Goal: Task Accomplishment & Management: Complete application form

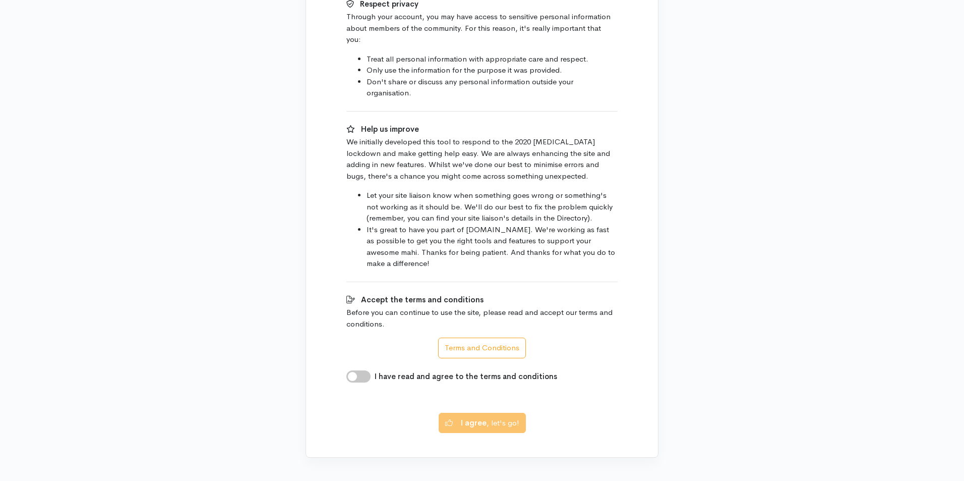
scroll to position [473, 0]
click at [360, 368] on input "I have read and agree to the terms and conditions" at bounding box center [358, 374] width 24 height 12
checkbox input "true"
click at [477, 414] on b "I agree" at bounding box center [474, 419] width 26 height 10
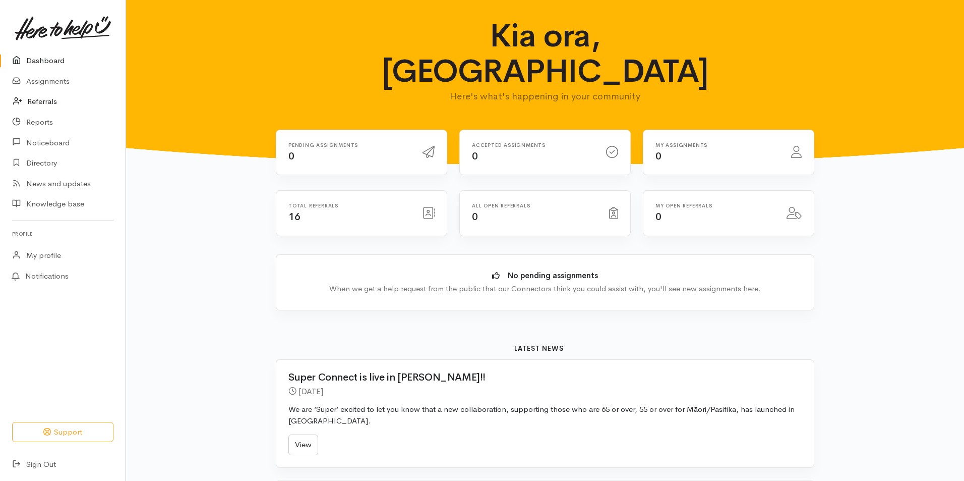
click at [37, 101] on link "Referrals" at bounding box center [63, 101] width 126 height 21
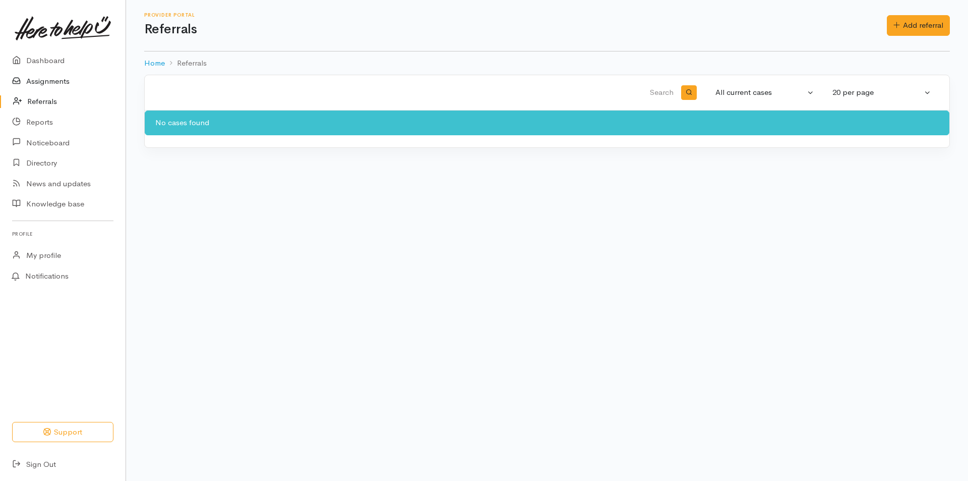
click at [30, 82] on link "Assignments" at bounding box center [63, 81] width 126 height 21
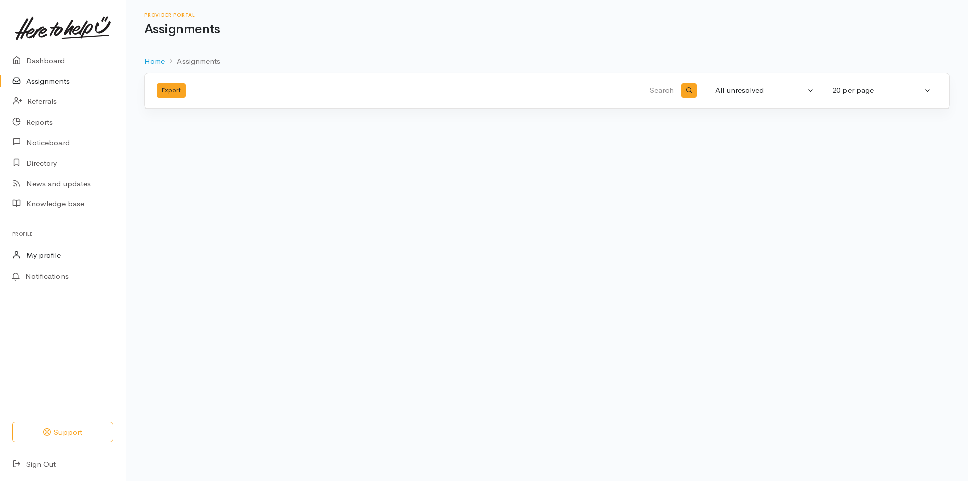
click at [68, 258] on link "My profile" at bounding box center [63, 255] width 126 height 21
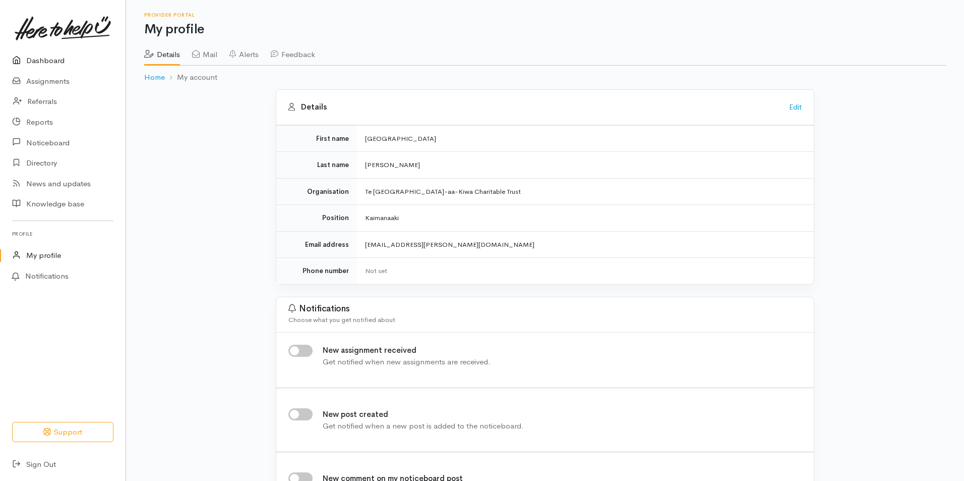
click at [56, 59] on link "Dashboard" at bounding box center [63, 60] width 126 height 21
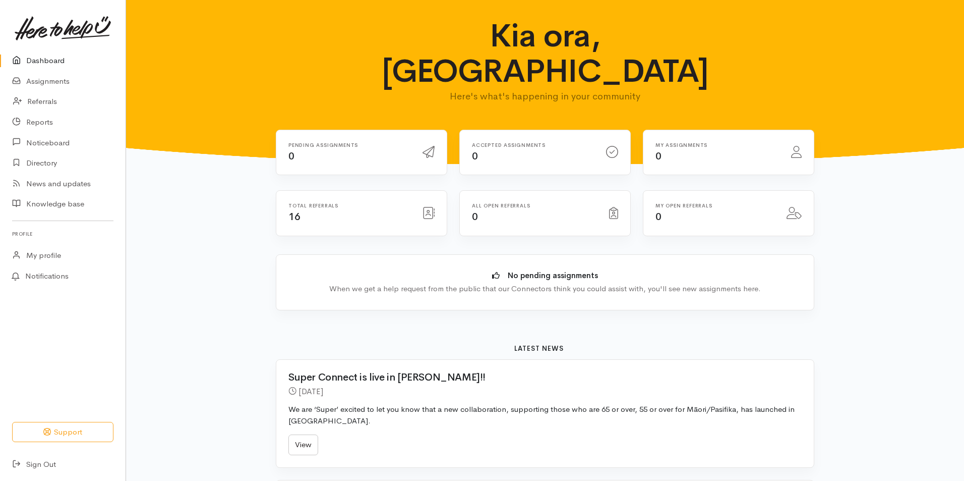
click at [613, 207] on icon at bounding box center [613, 213] width 9 height 12
click at [785, 204] on div at bounding box center [794, 213] width 27 height 18
click at [45, 82] on link "Assignments" at bounding box center [63, 81] width 126 height 21
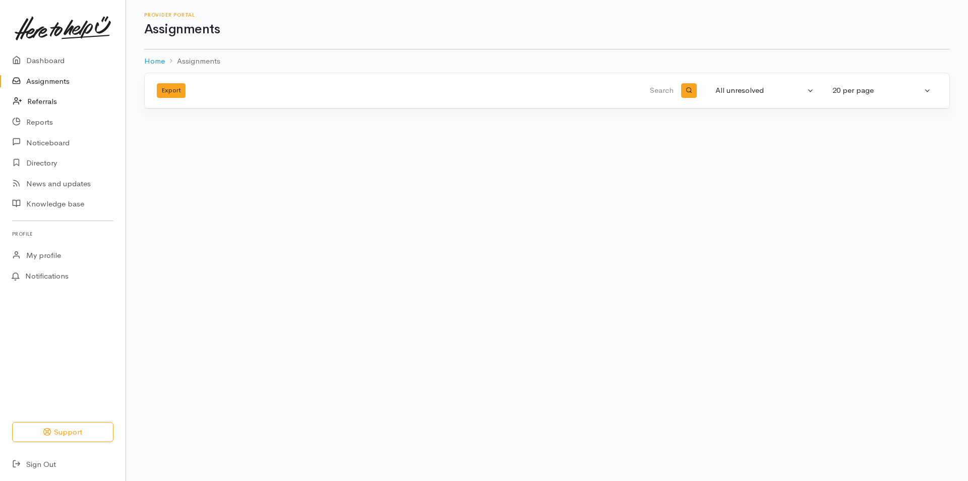
click at [49, 99] on link "Referrals" at bounding box center [63, 101] width 126 height 21
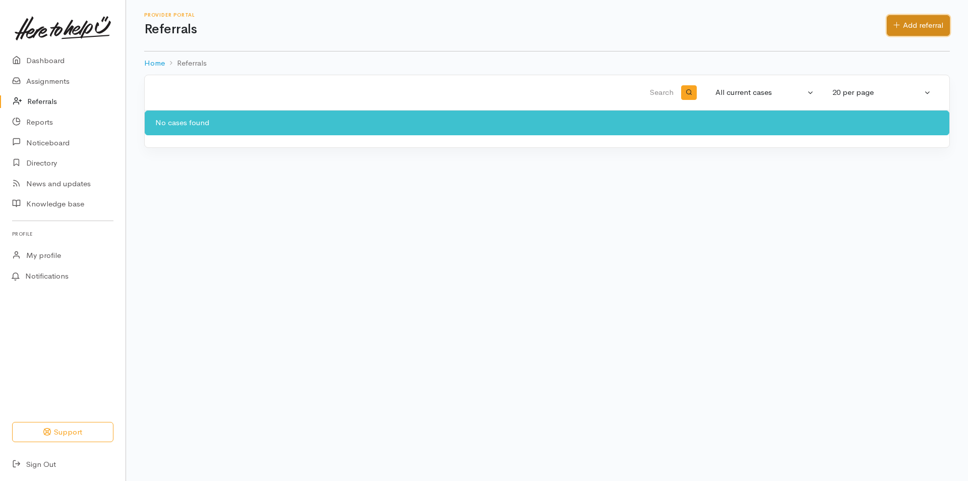
click at [905, 21] on link "Add referral" at bounding box center [918, 25] width 63 height 21
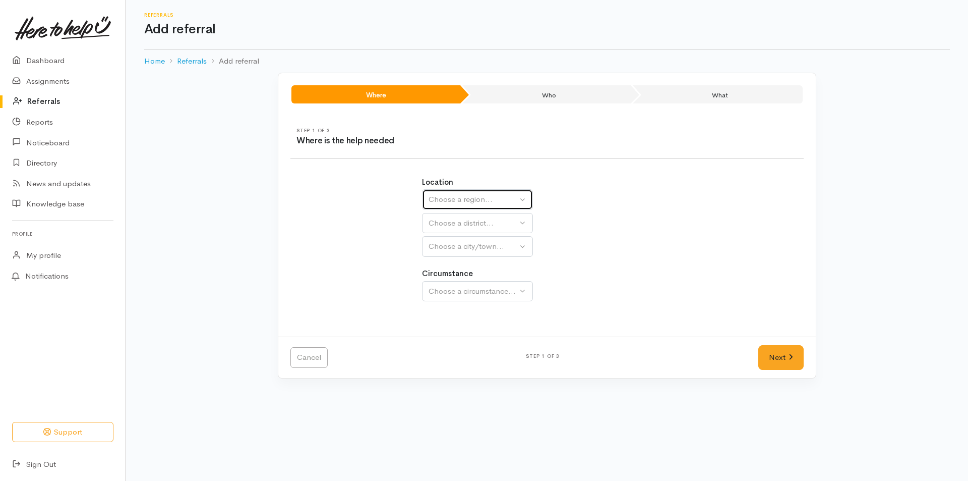
click at [483, 204] on div "Choose a region..." at bounding box center [473, 200] width 89 height 12
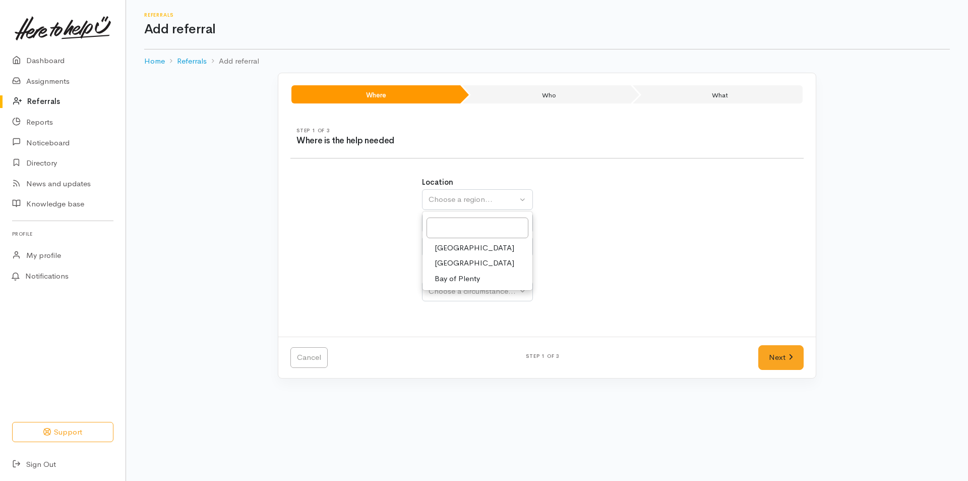
click at [486, 257] on link "Waikato" at bounding box center [478, 263] width 110 height 16
select select "3"
select select
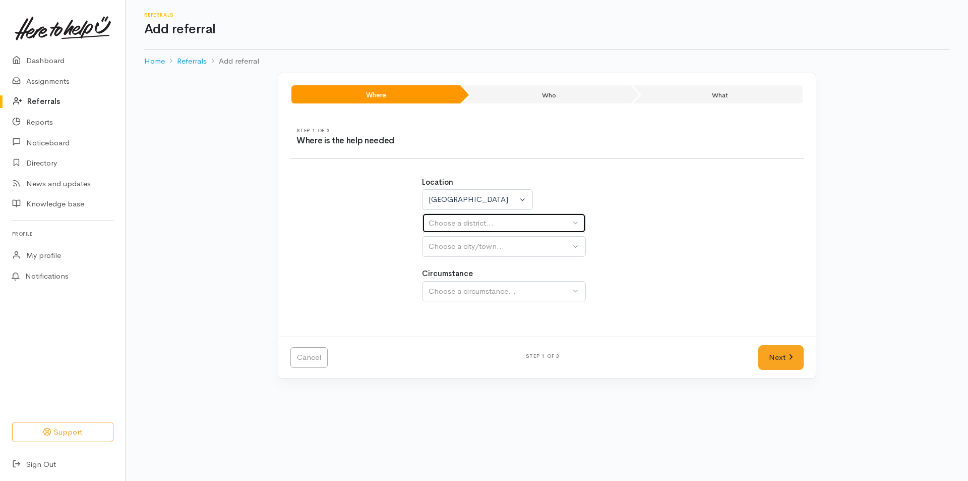
click at [486, 230] on button "Choose a district..." at bounding box center [504, 223] width 164 height 21
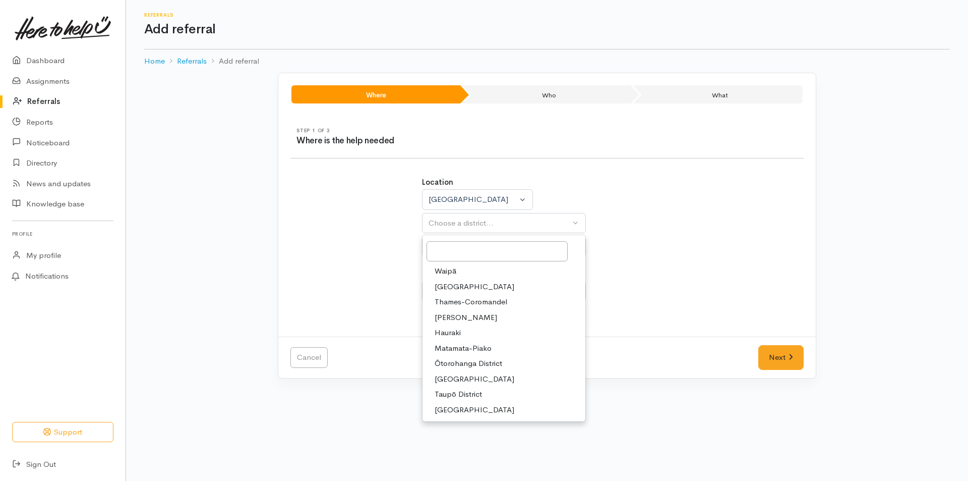
click at [466, 320] on link "Hamilton" at bounding box center [504, 318] width 163 height 16
select select "4"
select select
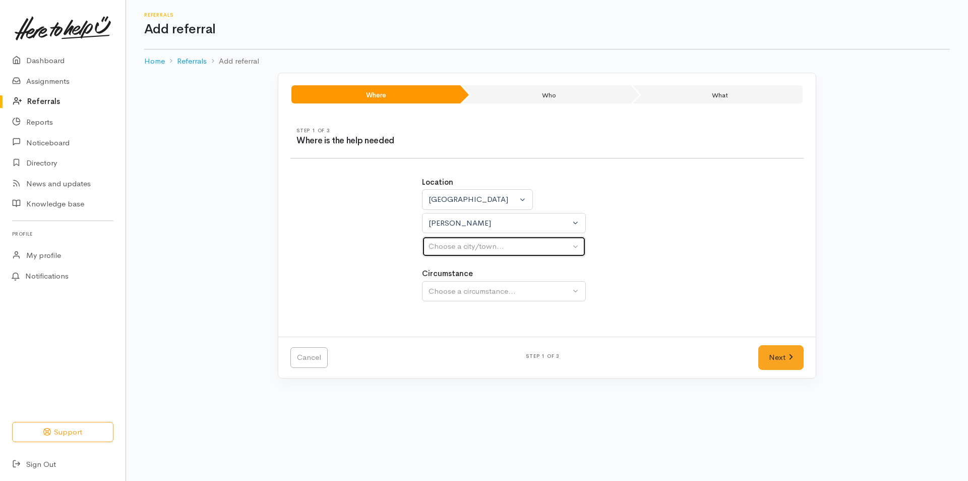
click at [479, 254] on button "Choose a city/town..." at bounding box center [504, 246] width 164 height 21
click at [466, 294] on link "Hamilton" at bounding box center [504, 295] width 163 height 16
select select "1"
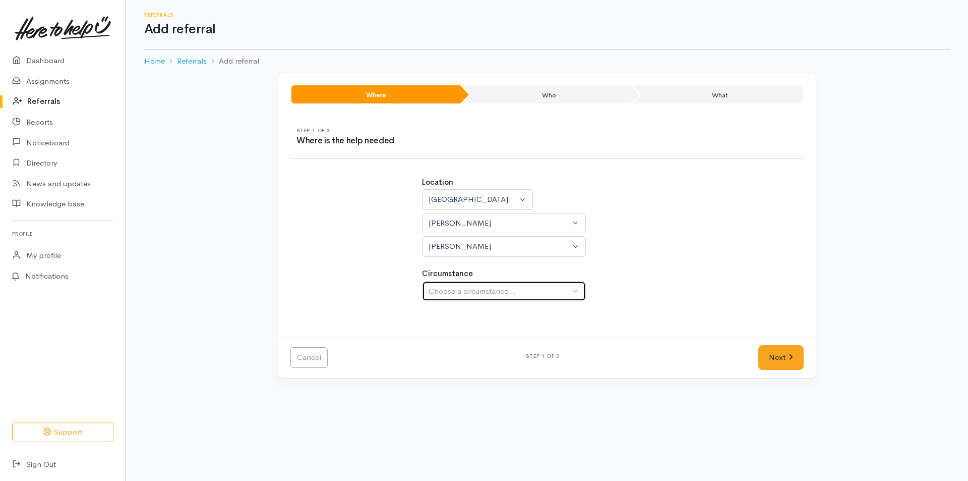
click at [465, 287] on div "Choose a circumstance..." at bounding box center [500, 291] width 142 height 12
click at [460, 340] on span "Community" at bounding box center [454, 339] width 38 height 12
select select "2"
click at [778, 360] on link "Next" at bounding box center [780, 357] width 45 height 25
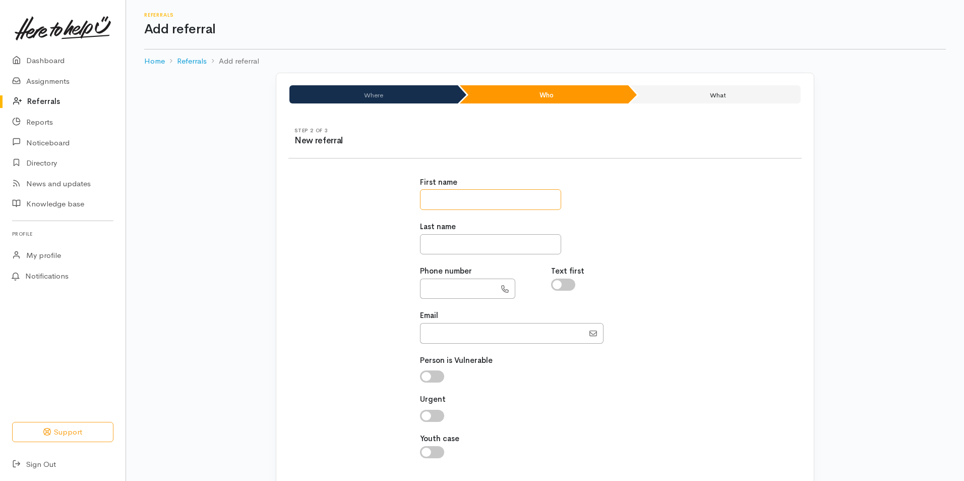
click at [504, 205] on input "text" at bounding box center [490, 199] width 141 height 21
click at [391, 89] on li "Where" at bounding box center [373, 94] width 168 height 18
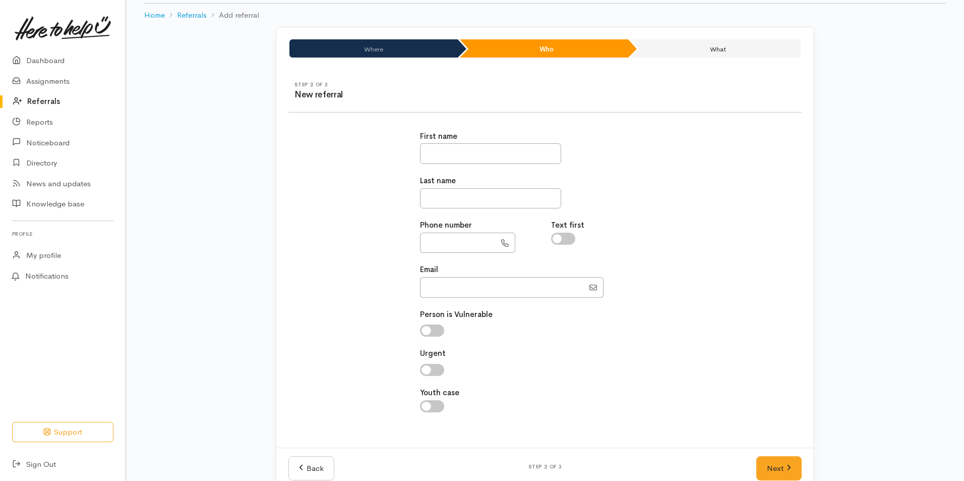
scroll to position [66, 0]
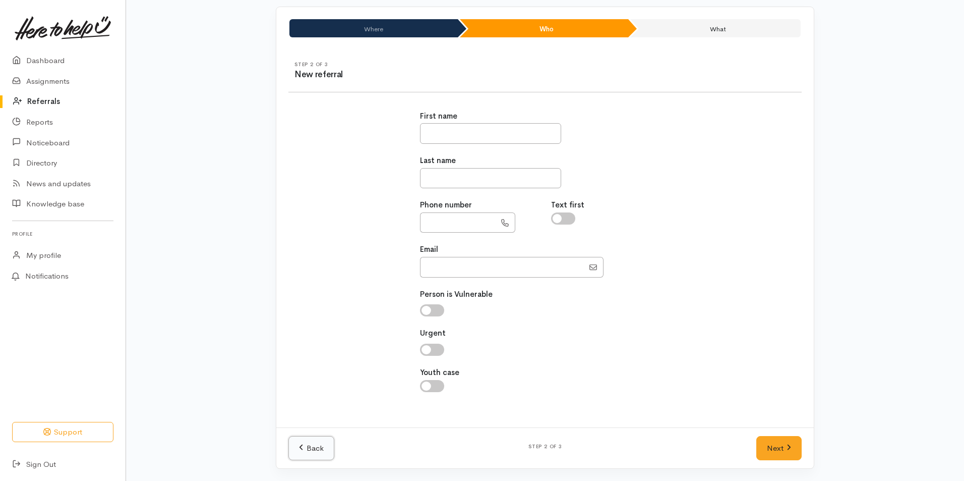
click at [311, 442] on link "Back" at bounding box center [311, 448] width 46 height 25
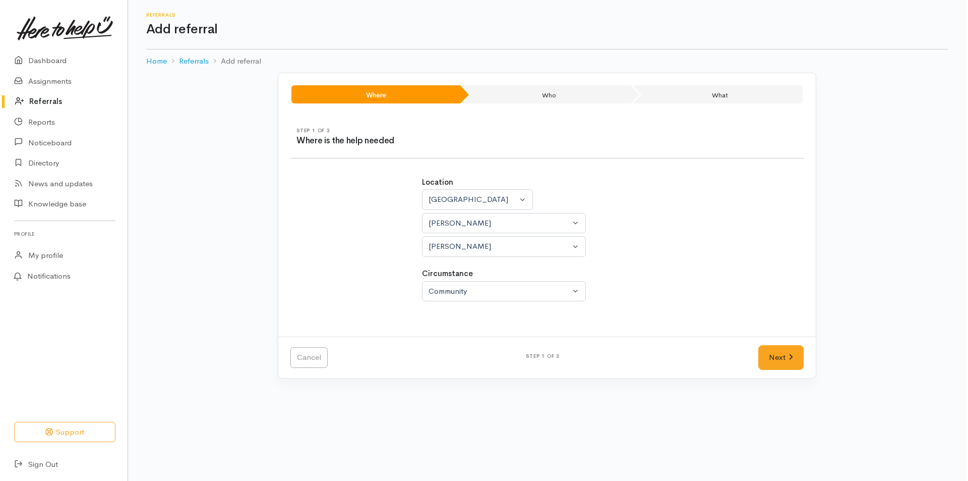
scroll to position [0, 0]
click at [321, 358] on link "Cancel" at bounding box center [308, 357] width 37 height 21
